Goal: Entertainment & Leisure: Consume media (video, audio)

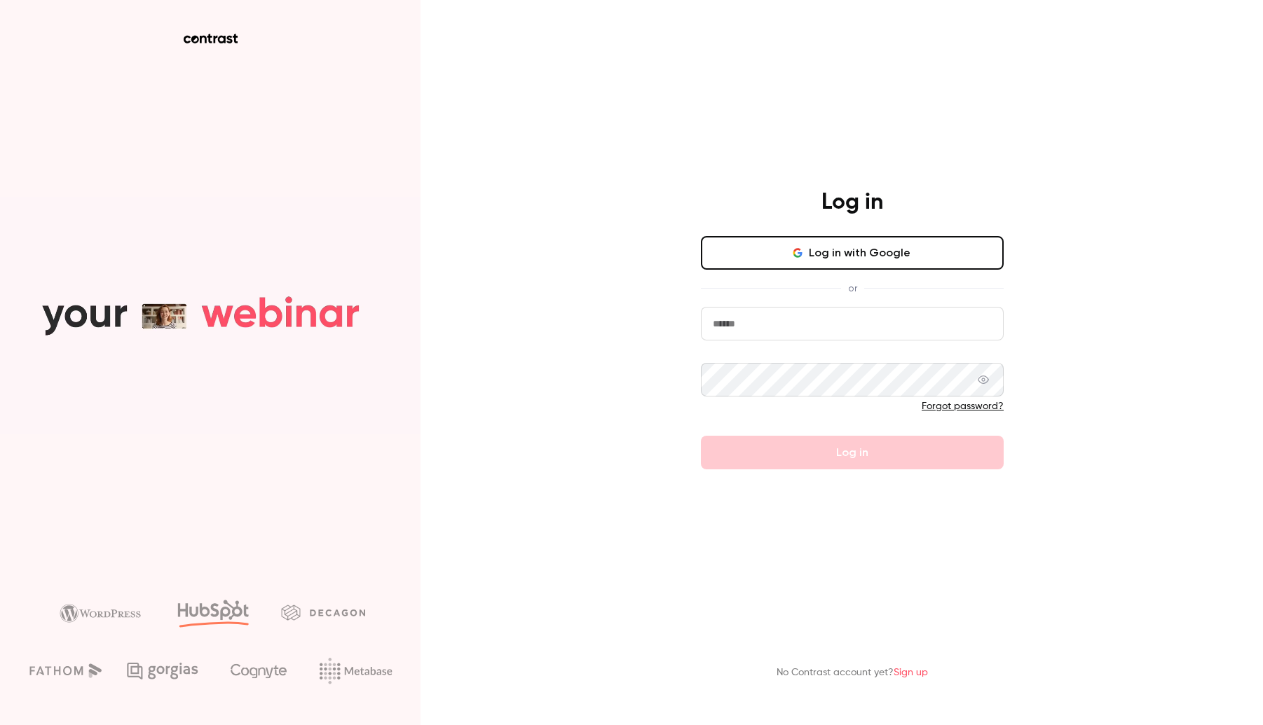
click at [793, 316] on input "email" at bounding box center [852, 324] width 303 height 34
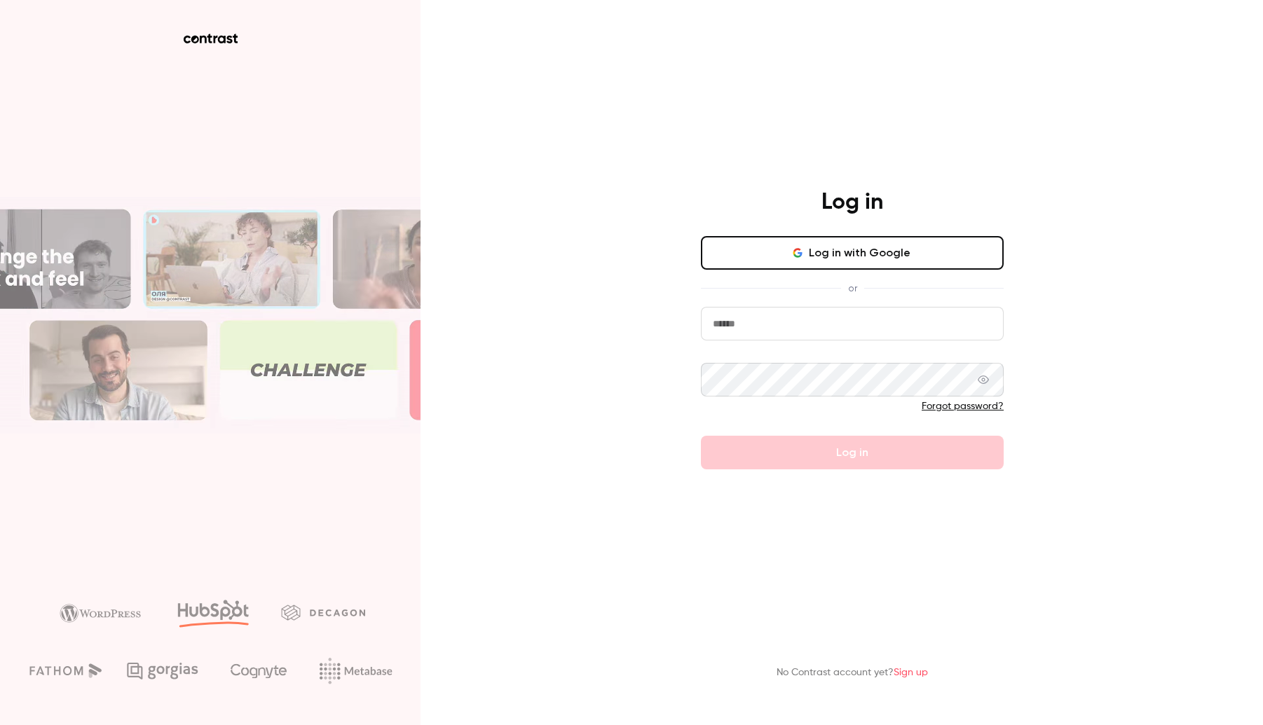
click at [0, 725] on com-1password-button at bounding box center [0, 725] width 0 height 0
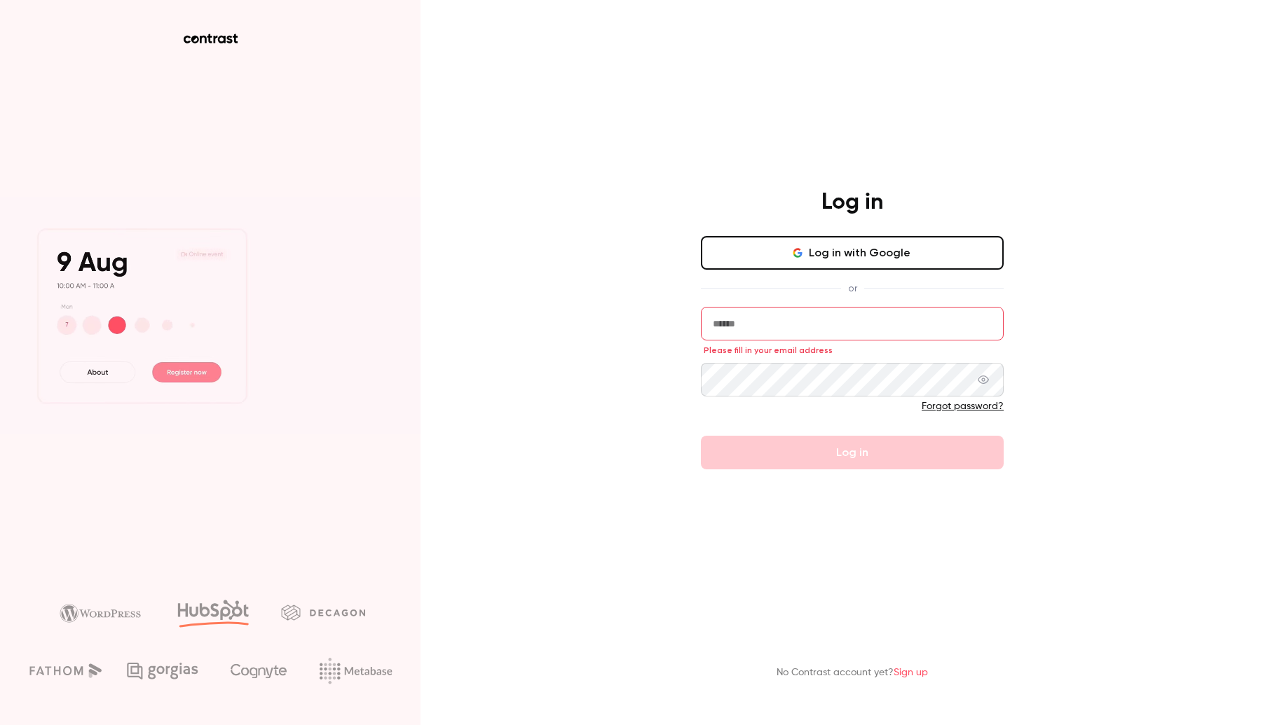
click at [895, 331] on input "email" at bounding box center [852, 324] width 303 height 34
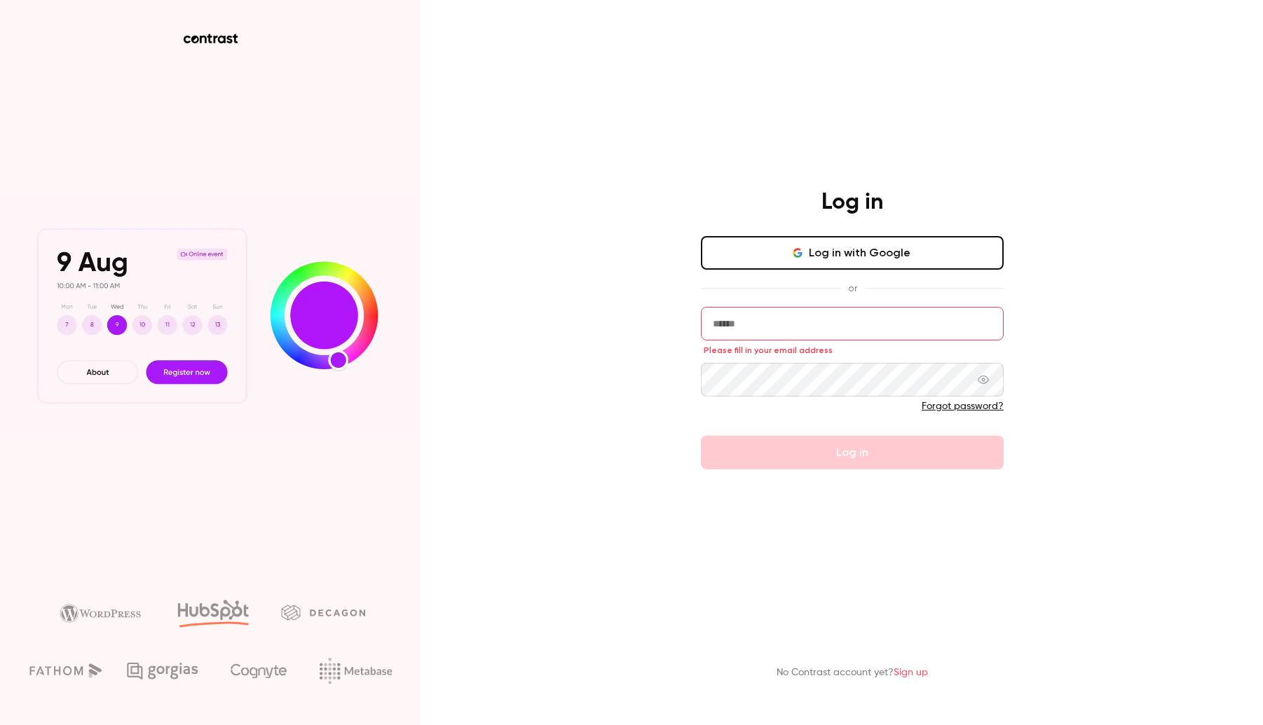
click at [0, 725] on com-1password-button at bounding box center [0, 725] width 0 height 0
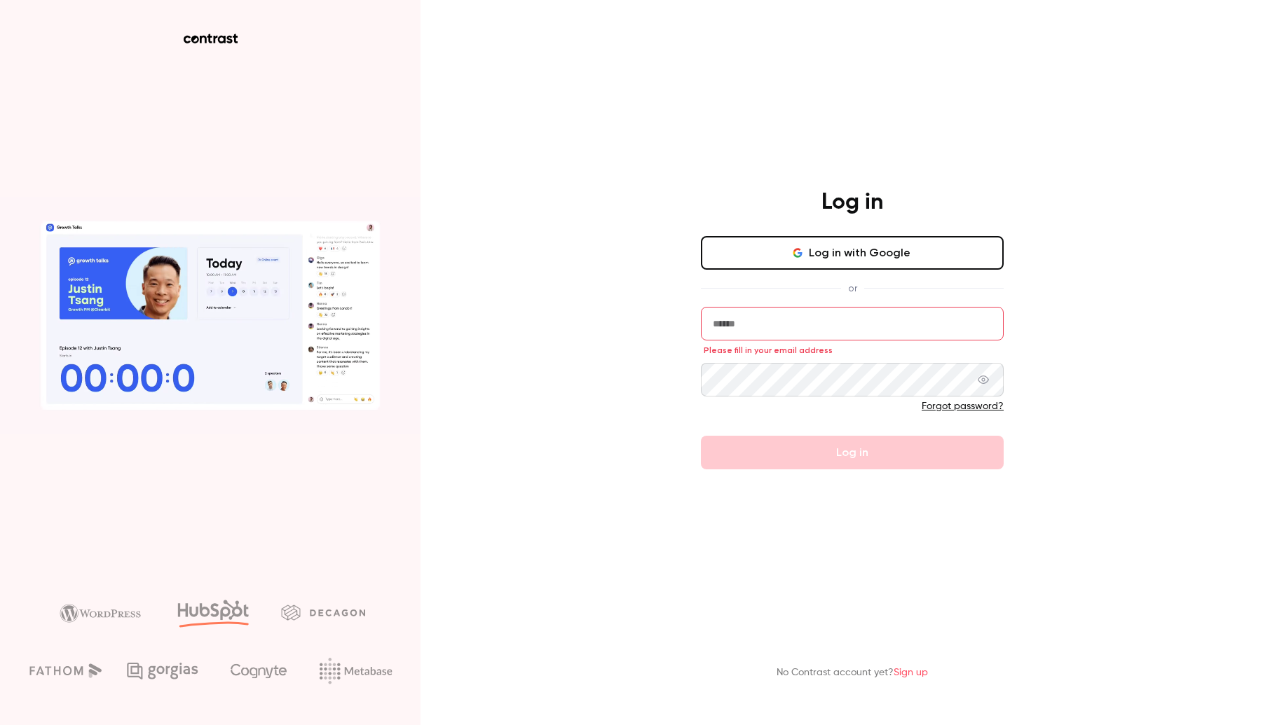
click at [929, 256] on button "Log in with Google" at bounding box center [852, 253] width 303 height 34
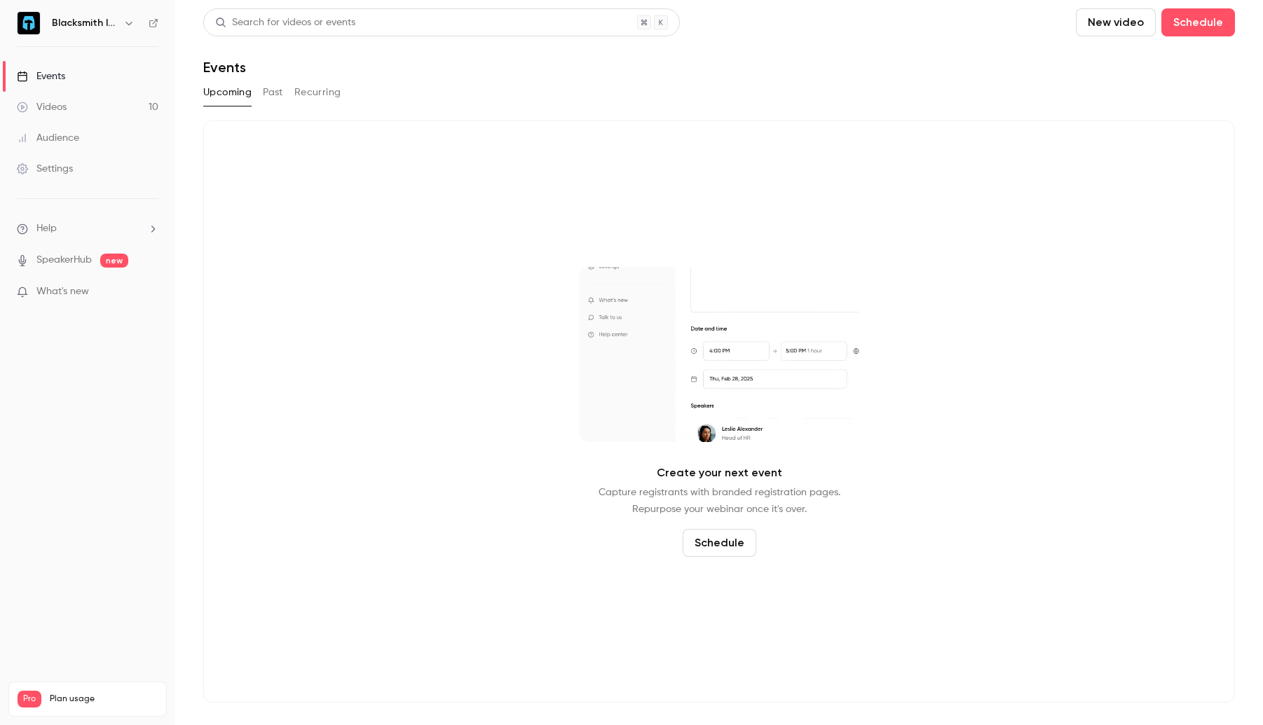
click at [135, 107] on link "Videos 10" at bounding box center [87, 107] width 175 height 31
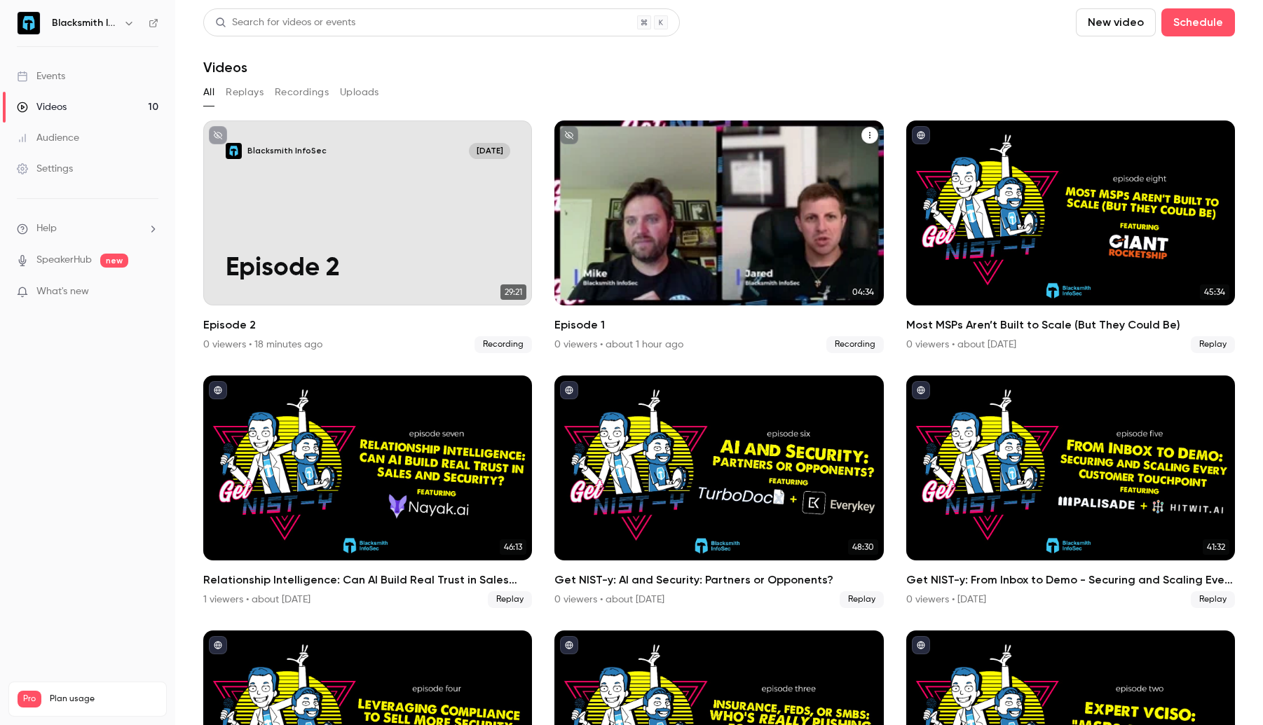
click at [869, 136] on icon "Episode 1" at bounding box center [869, 135] width 8 height 8
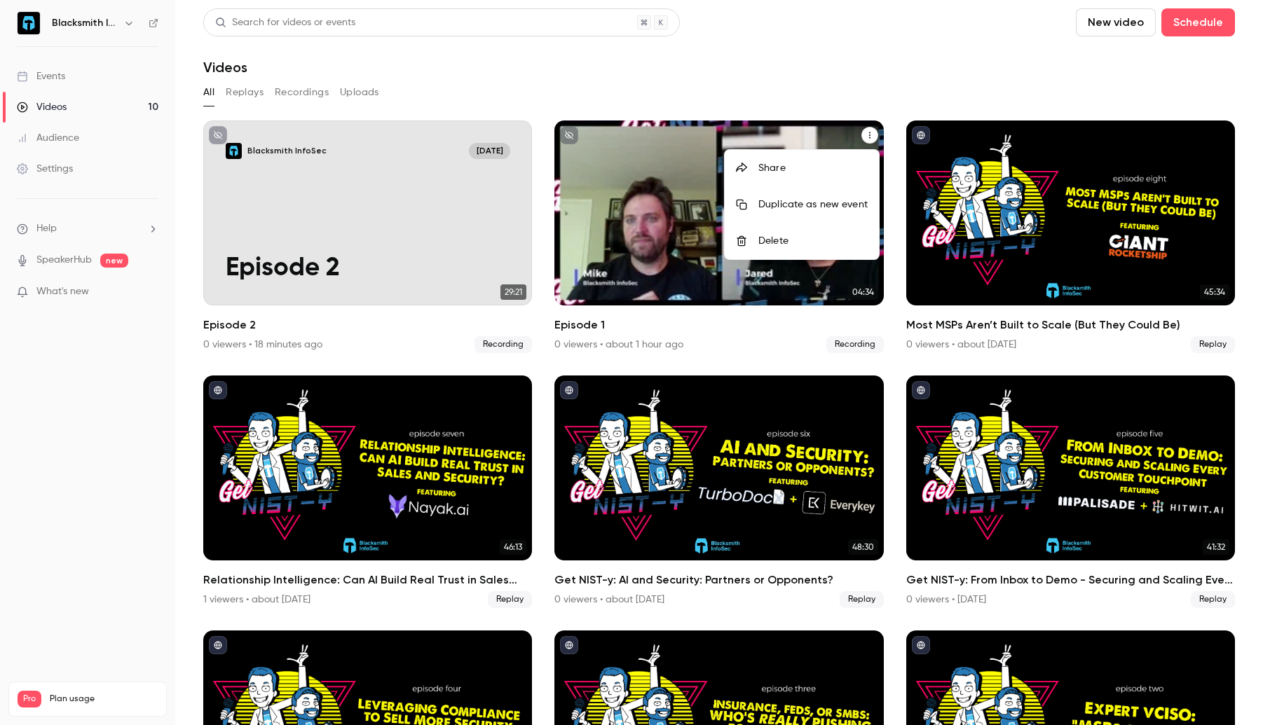
click at [668, 172] on div at bounding box center [631, 362] width 1263 height 725
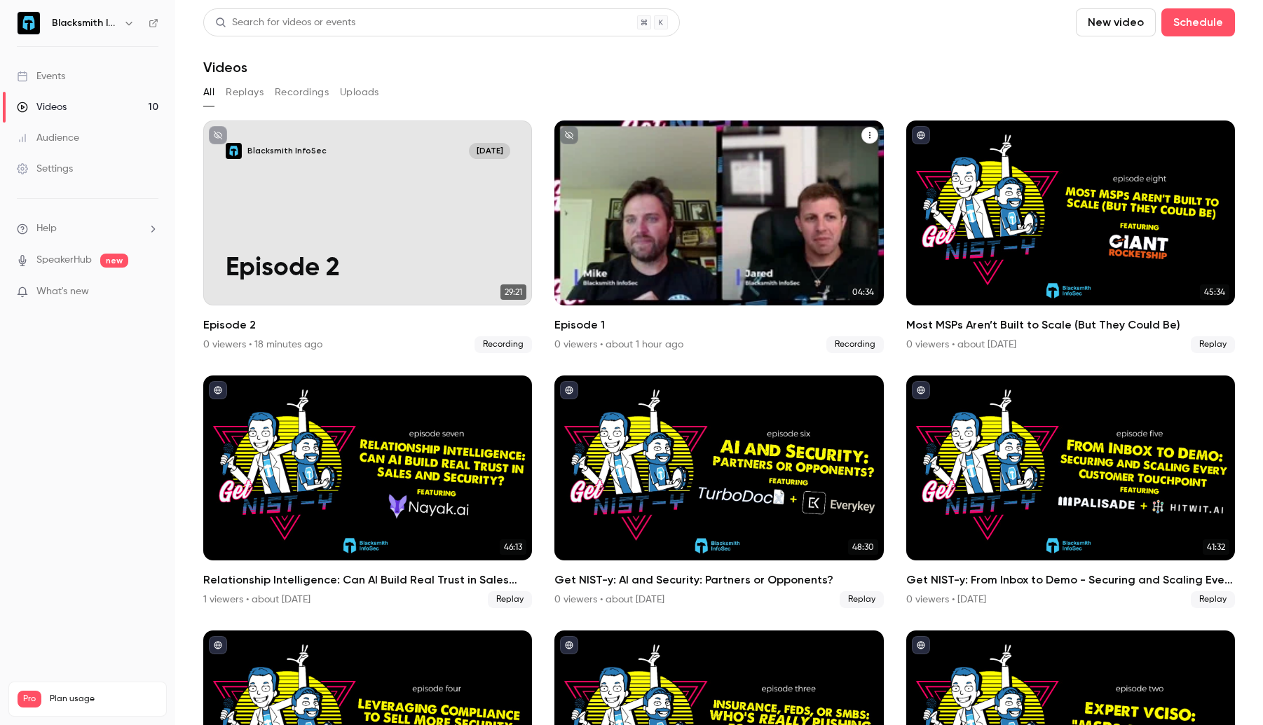
click at [668, 172] on div "Blacksmith InfoSec [DATE] Episode 1" at bounding box center [718, 213] width 329 height 185
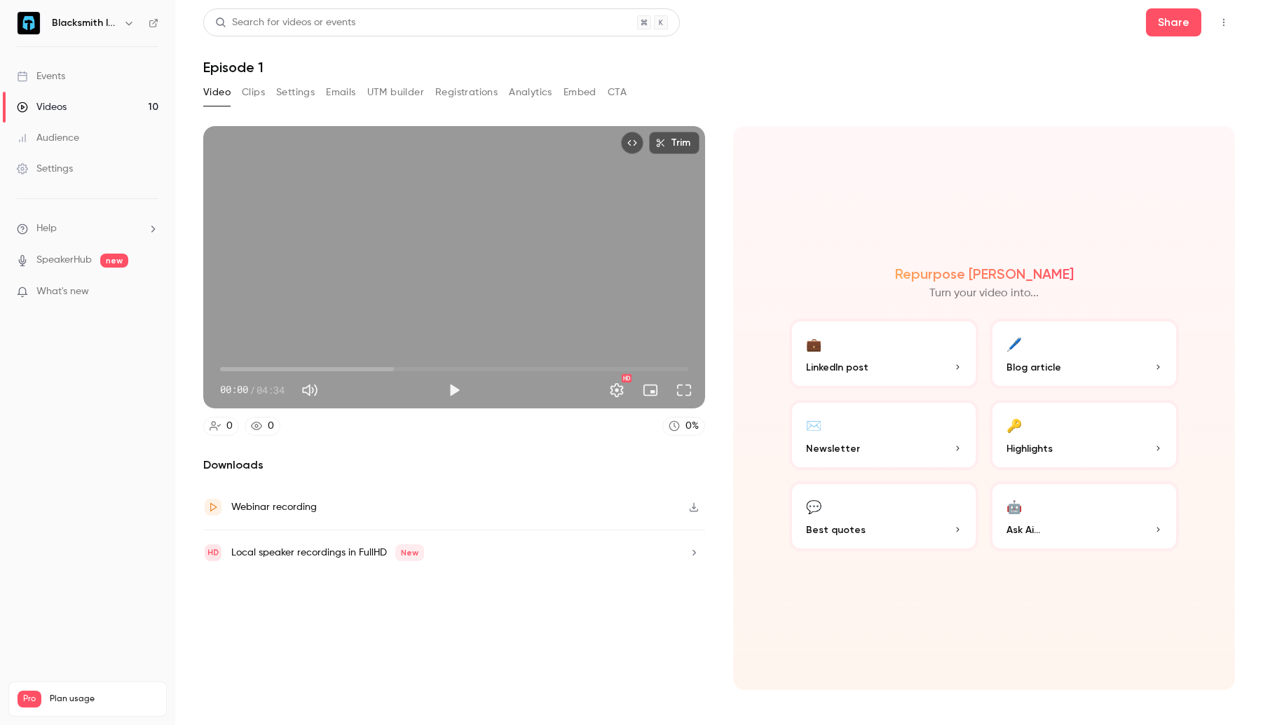
click at [692, 502] on icon "button" at bounding box center [693, 507] width 11 height 10
click at [123, 104] on link "Videos 10" at bounding box center [87, 107] width 175 height 31
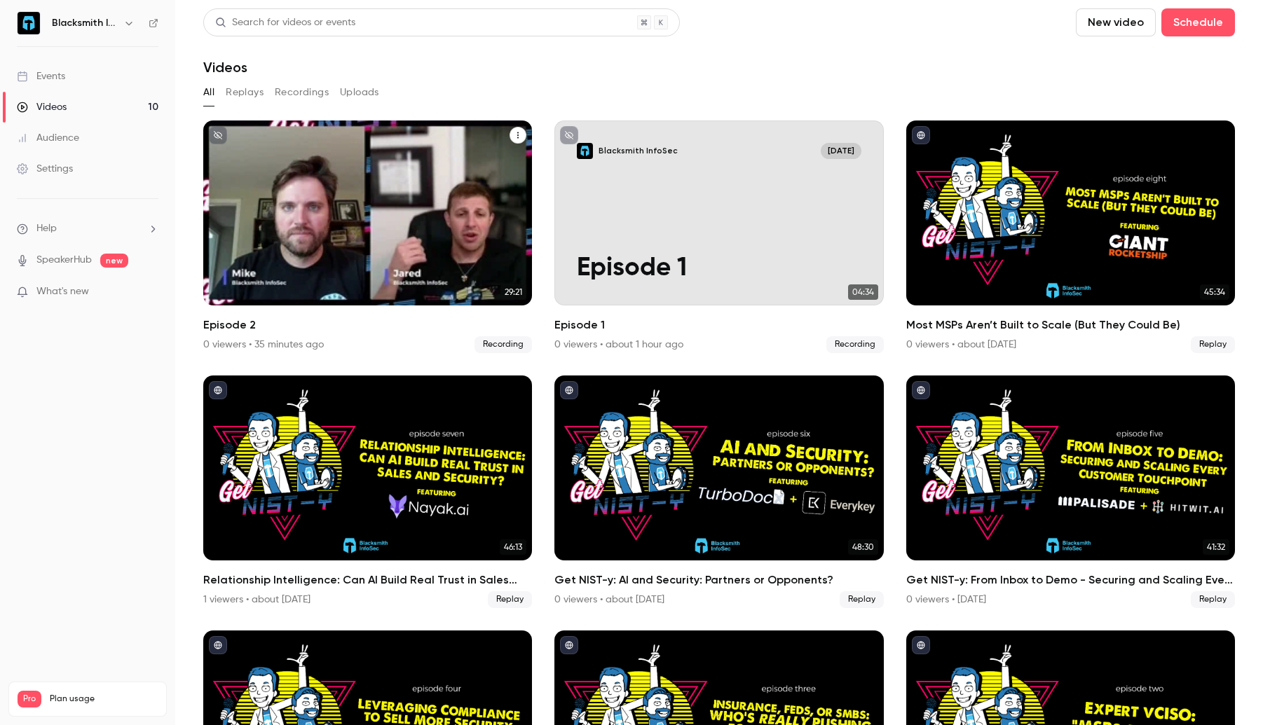
click at [509, 138] on button "Episode 2" at bounding box center [517, 135] width 17 height 17
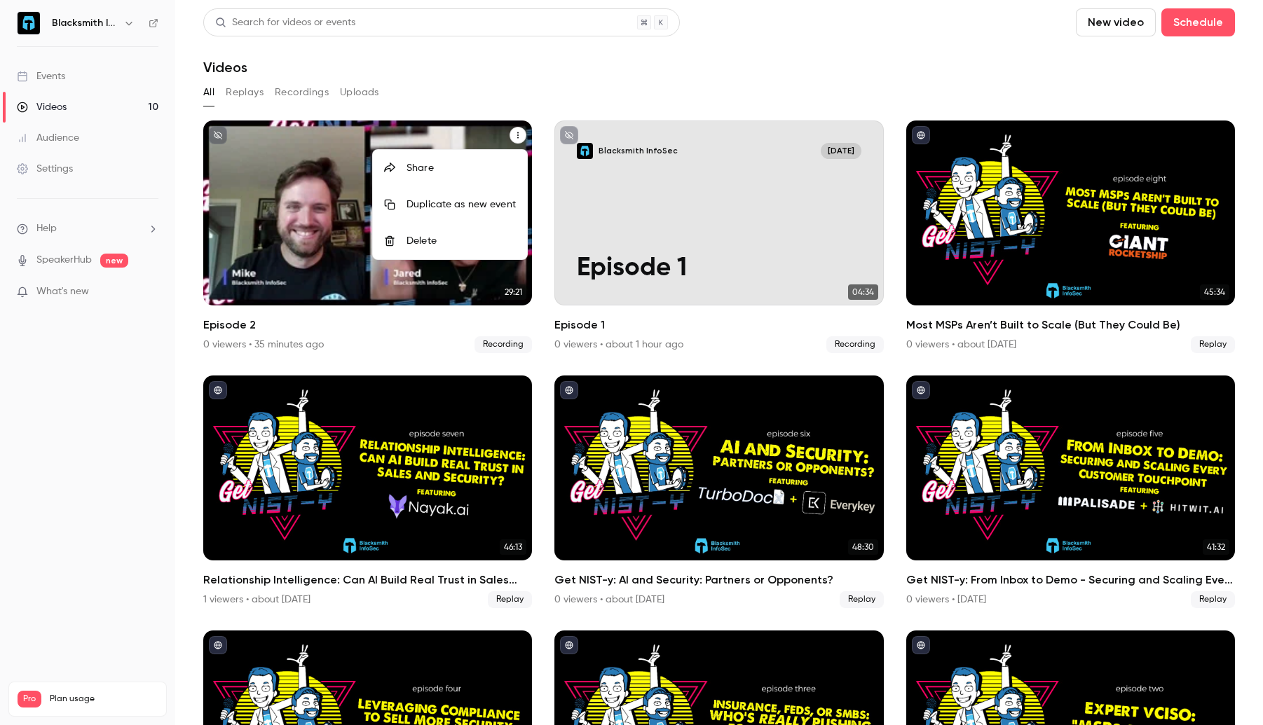
click at [320, 152] on div at bounding box center [631, 362] width 1263 height 725
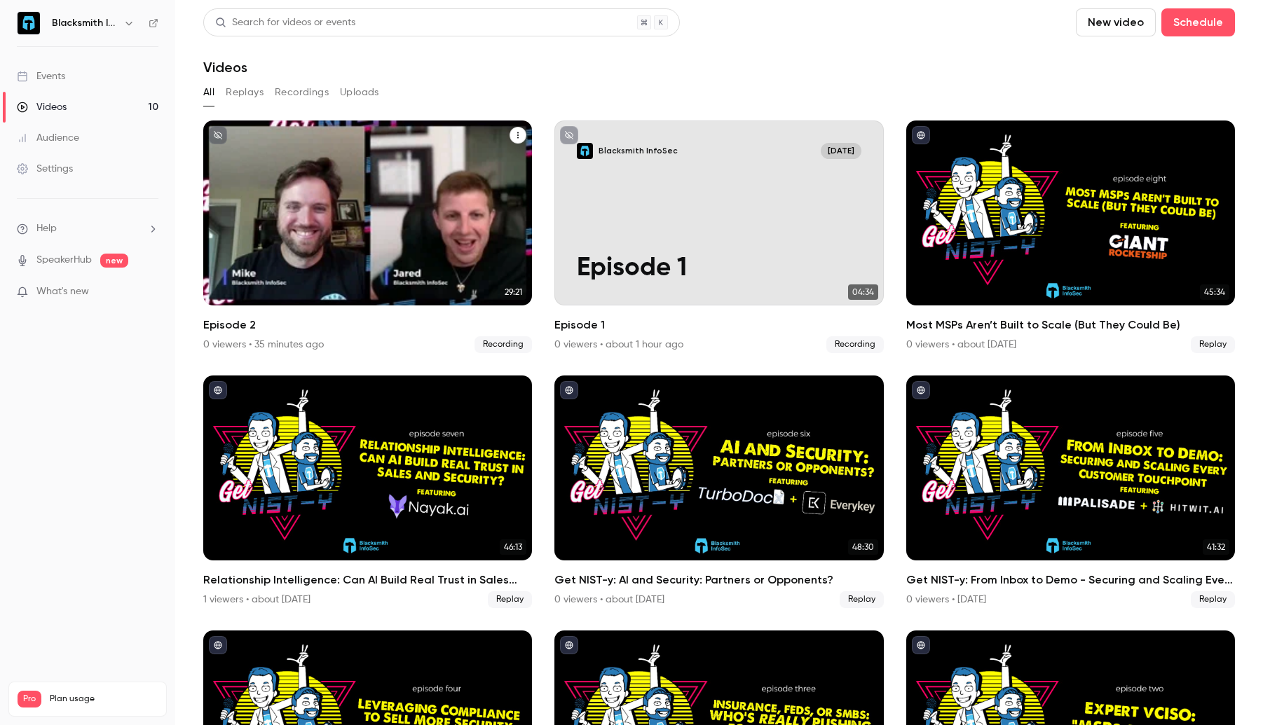
click at [320, 152] on div "Blacksmith InfoSec [DATE]" at bounding box center [368, 151] width 285 height 16
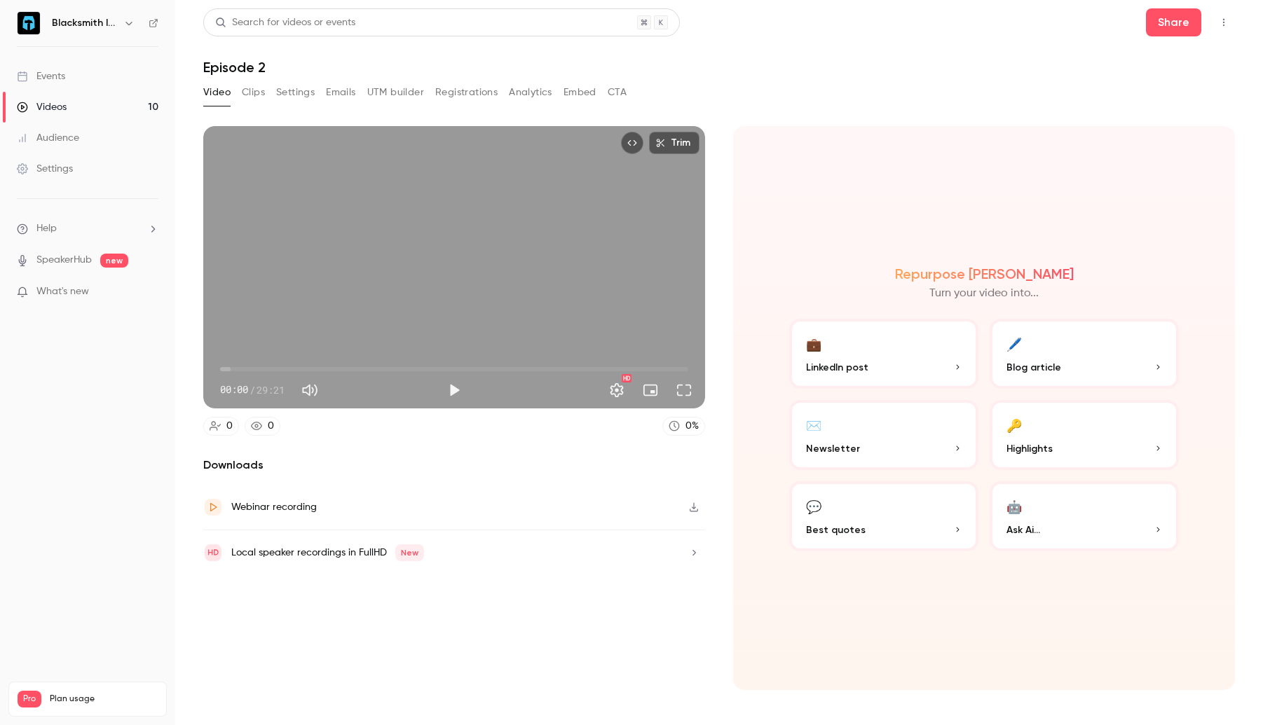
click at [701, 506] on button "button" at bounding box center [694, 507] width 22 height 22
